Goal: Task Accomplishment & Management: Complete application form

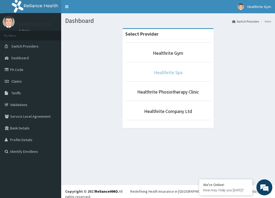
click at [165, 75] on link "Healthrite Spa" at bounding box center [168, 72] width 28 height 6
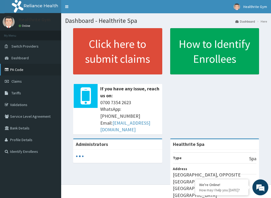
click at [27, 73] on link "PA Code" at bounding box center [30, 70] width 61 height 12
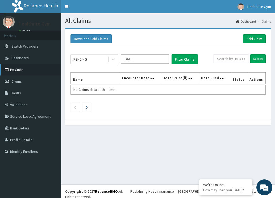
click at [16, 69] on link "PA Code" at bounding box center [30, 70] width 61 height 12
click at [254, 39] on link "Add Claim" at bounding box center [254, 38] width 23 height 9
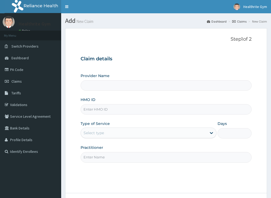
click at [114, 110] on input "HMO ID" at bounding box center [166, 109] width 171 height 10
type input "Healthrite Spa"
type input "1"
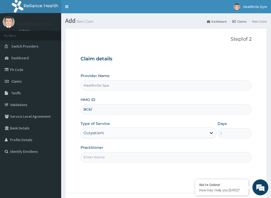
type input "BCK/10073/A"
click at [119, 149] on div "Practitioner" at bounding box center [166, 154] width 171 height 18
click at [115, 158] on input "Practitioner" at bounding box center [166, 157] width 171 height 10
click at [142, 160] on input "HEALTHRITE" at bounding box center [166, 157] width 171 height 10
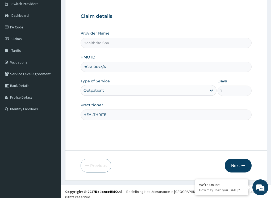
scroll to position [43, 0]
type input "HEALTHRITE"
click at [239, 165] on button "Next" at bounding box center [238, 165] width 27 height 14
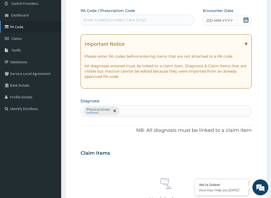
click at [20, 28] on link "PA Code" at bounding box center [30, 27] width 61 height 12
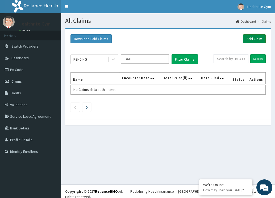
click at [250, 41] on link "Add Claim" at bounding box center [254, 38] width 23 height 9
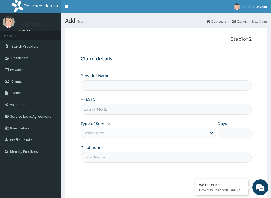
click at [155, 110] on input "HMO ID" at bounding box center [166, 109] width 171 height 10
type input "Healthrite Spa"
type input "1"
type input "BCK/10073/A"
click at [129, 159] on input "Practitioner" at bounding box center [166, 157] width 171 height 10
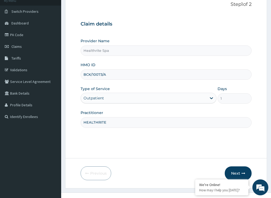
scroll to position [43, 0]
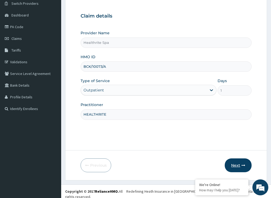
type input "HEALTHRITE"
click at [240, 167] on button "Next" at bounding box center [238, 165] width 27 height 14
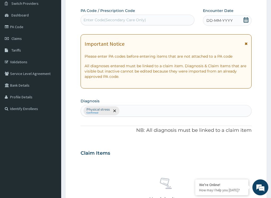
click at [142, 18] on div "Enter Code(Secondary Care Only)" at bounding box center [114, 19] width 62 height 5
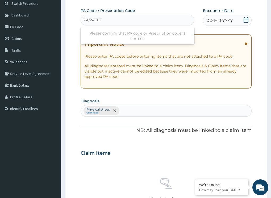
type input "PA/24EE20"
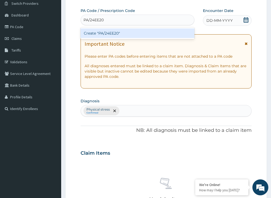
click at [138, 34] on div "Create "PA/24EE20"" at bounding box center [138, 33] width 114 height 10
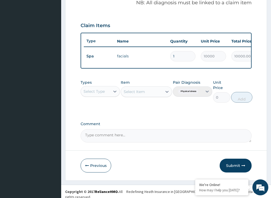
scroll to position [175, 0]
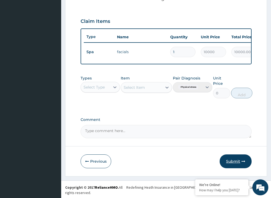
click at [240, 163] on button "Submit" at bounding box center [236, 161] width 32 height 14
